Goal: Communication & Community: Ask a question

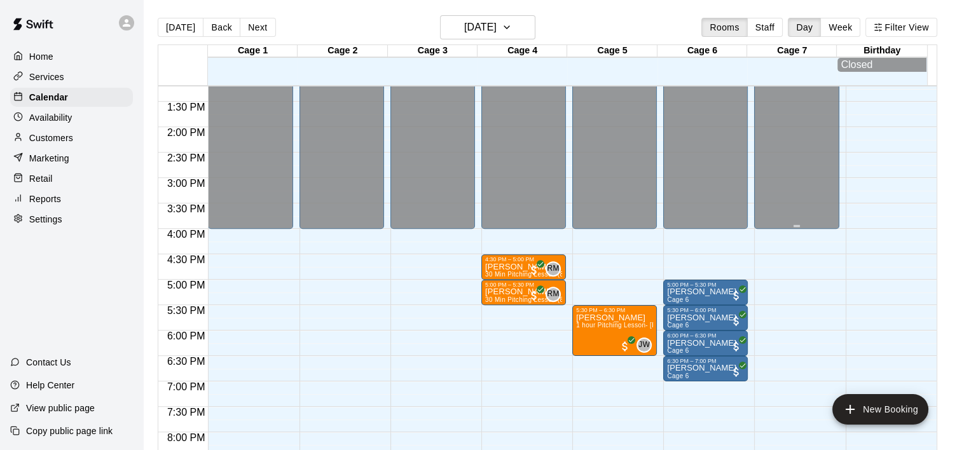
scroll to position [670, 0]
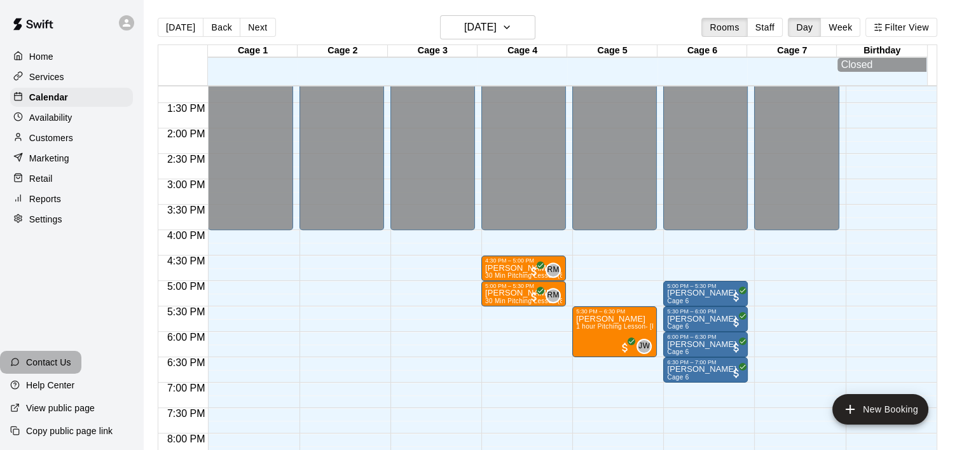
click at [35, 364] on p "Contact Us" at bounding box center [48, 362] width 45 height 13
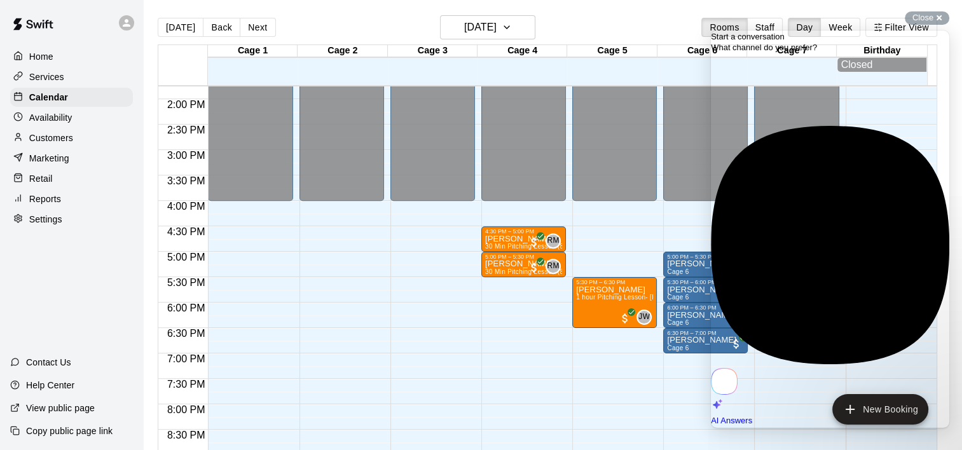
scroll to position [697, 0]
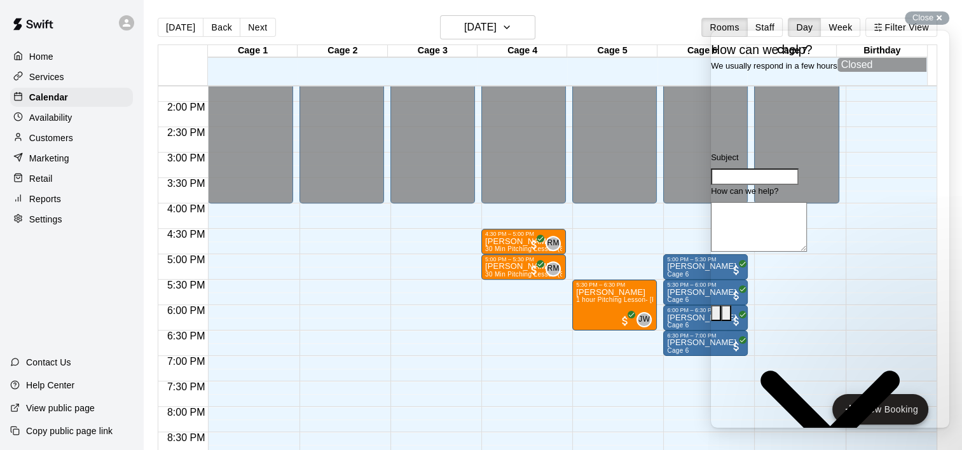
click at [780, 185] on input "Subject" at bounding box center [755, 176] width 88 height 17
type input "**********"
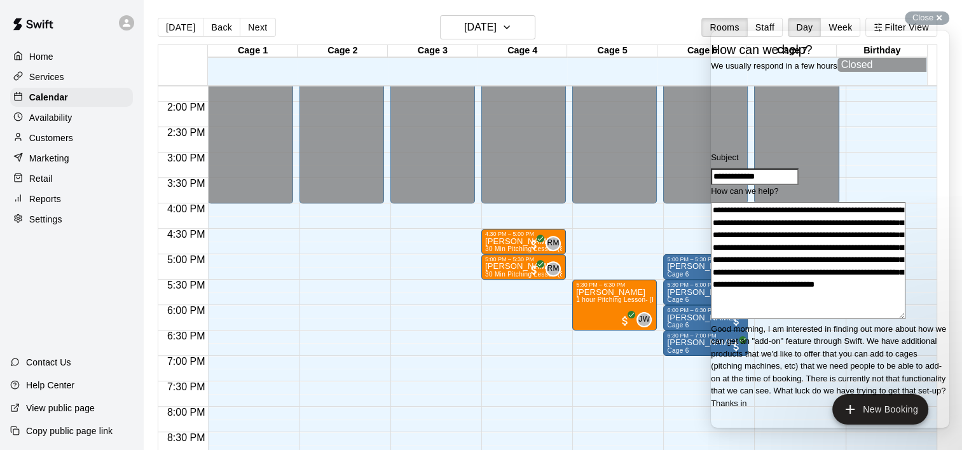
scroll to position [17, 0]
type textarea "**********"
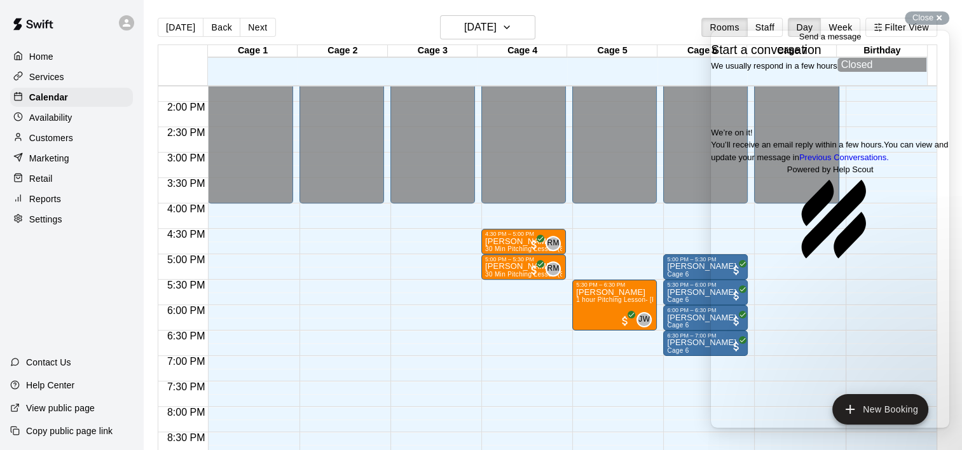
click at [799, 41] on span "Go back" at bounding box center [799, 37] width 0 height 10
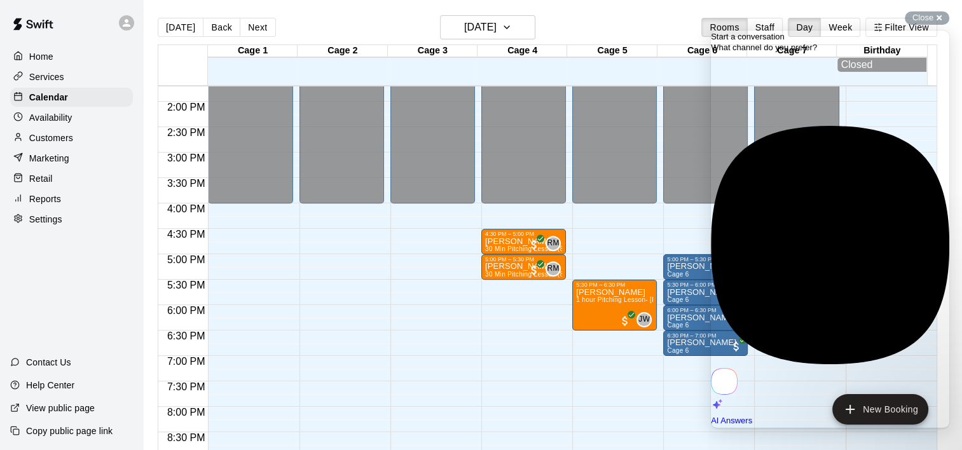
click at [390, 299] on div "12:00 AM – 4:00 PM Closed 9:00 PM – 11:59 PM Closed" at bounding box center [432, 0] width 85 height 1221
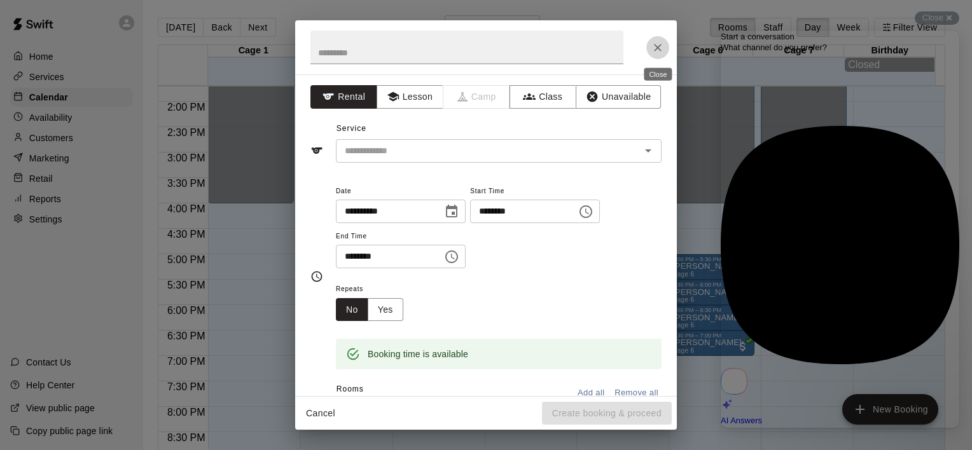
click at [661, 47] on icon "Close" at bounding box center [657, 47] width 13 height 13
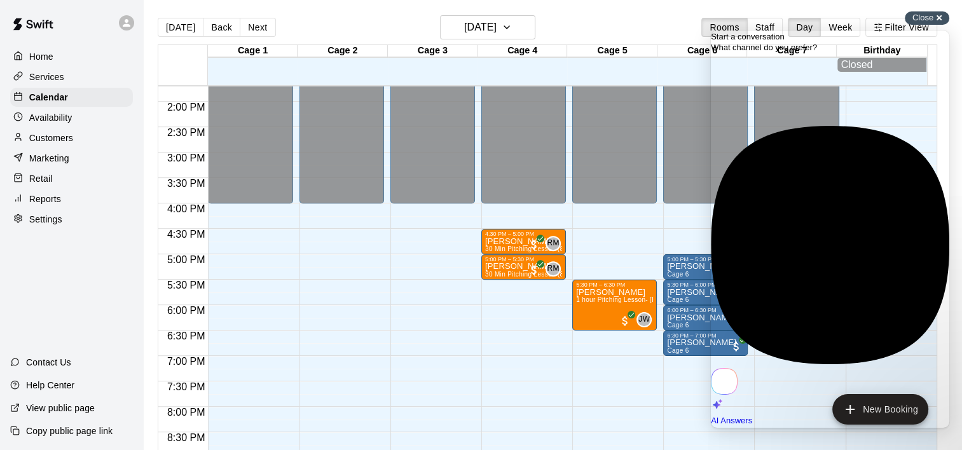
click at [946, 17] on div "Close cross-small" at bounding box center [927, 17] width 45 height 13
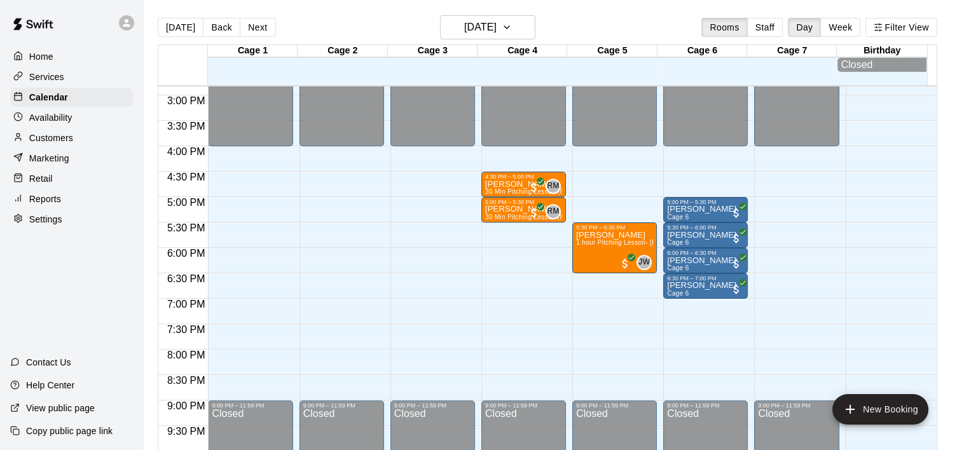
scroll to position [755, 0]
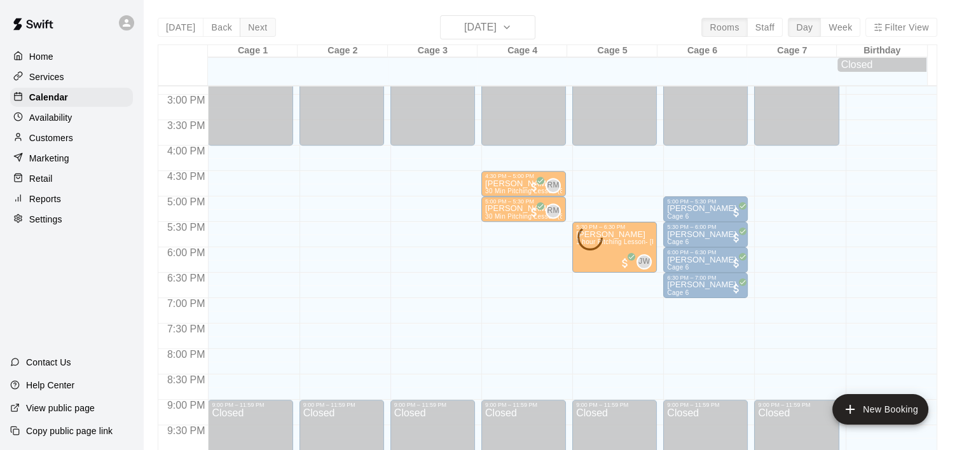
click at [257, 25] on div "[DATE] Back [DATE][DATE] Rooms Staff Day Week Filter View Cage 1 20 Wed Cage 2 …" at bounding box center [548, 240] width 780 height 450
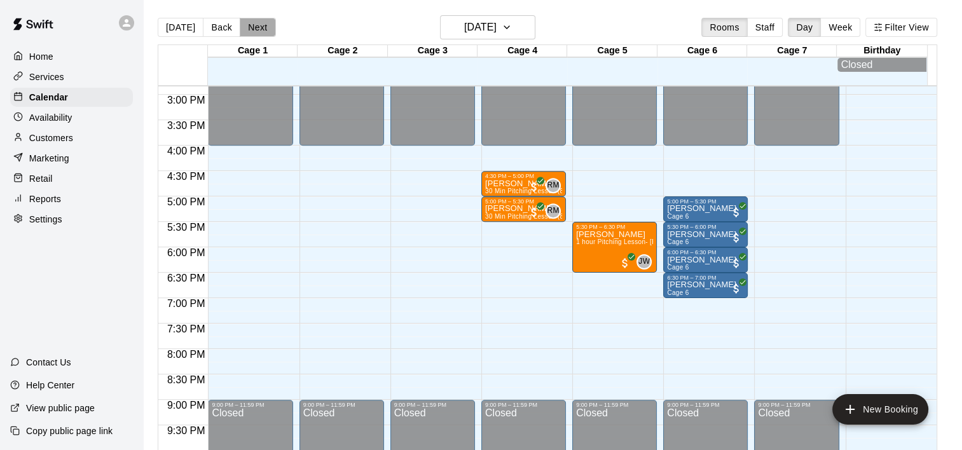
click at [257, 25] on button "Next" at bounding box center [258, 27] width 36 height 19
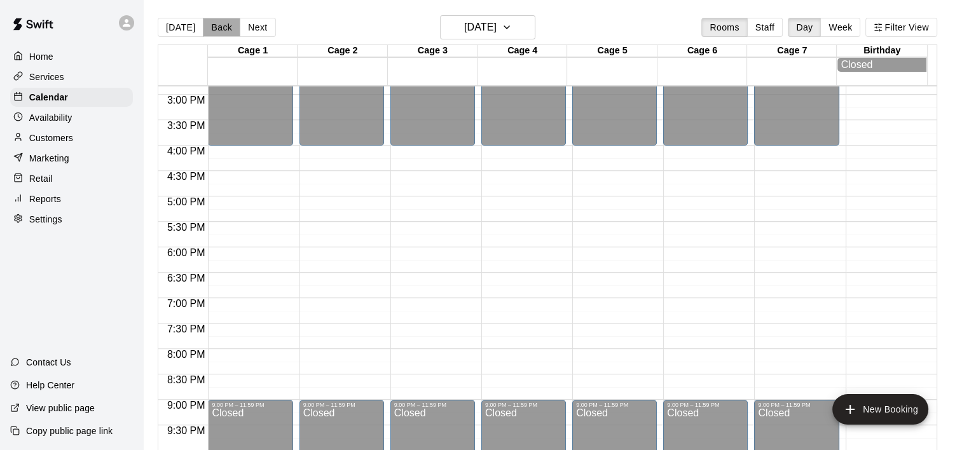
click at [223, 25] on button "Back" at bounding box center [222, 27] width 38 height 19
